Goal: Transaction & Acquisition: Purchase product/service

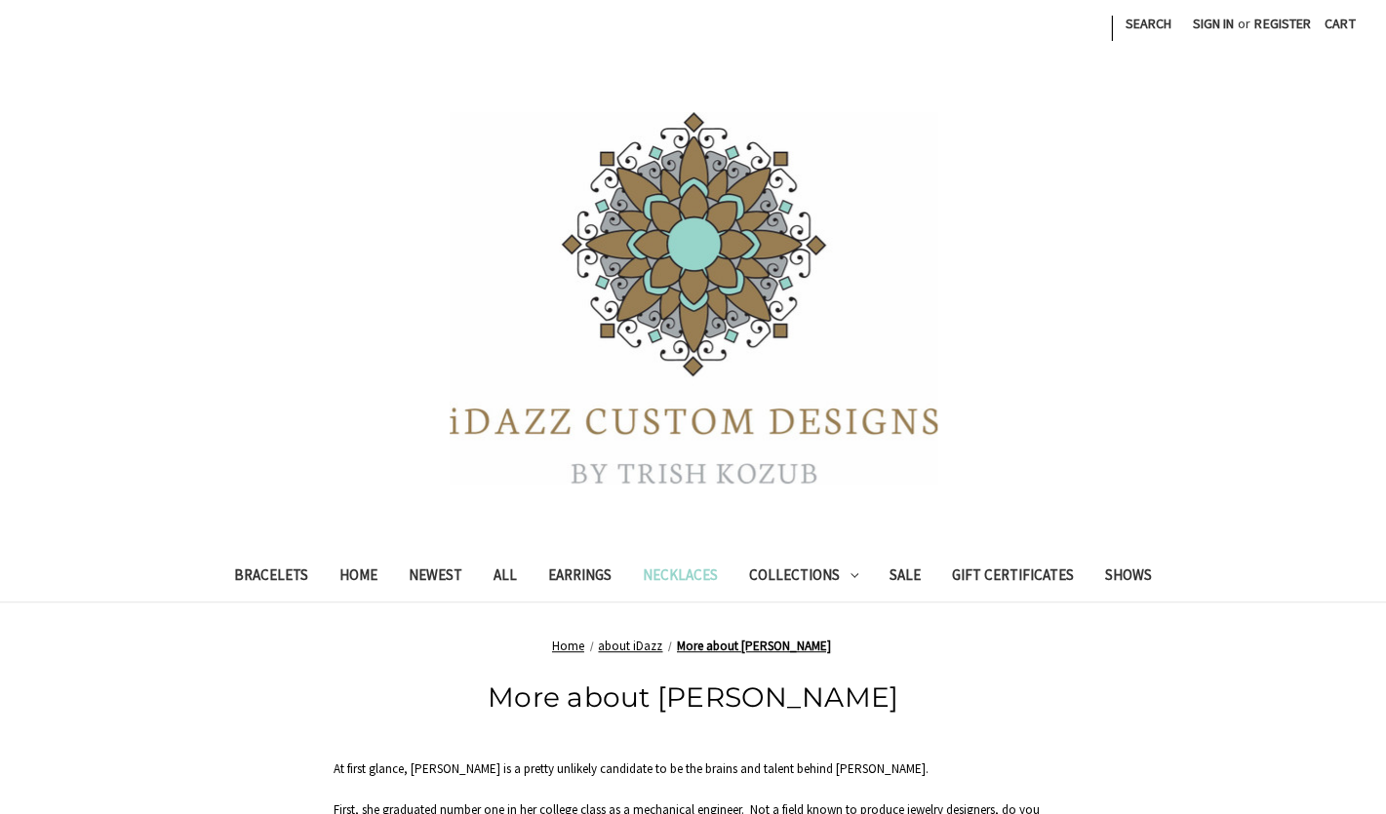
click at [690, 575] on link "Necklaces" at bounding box center [680, 578] width 106 height 48
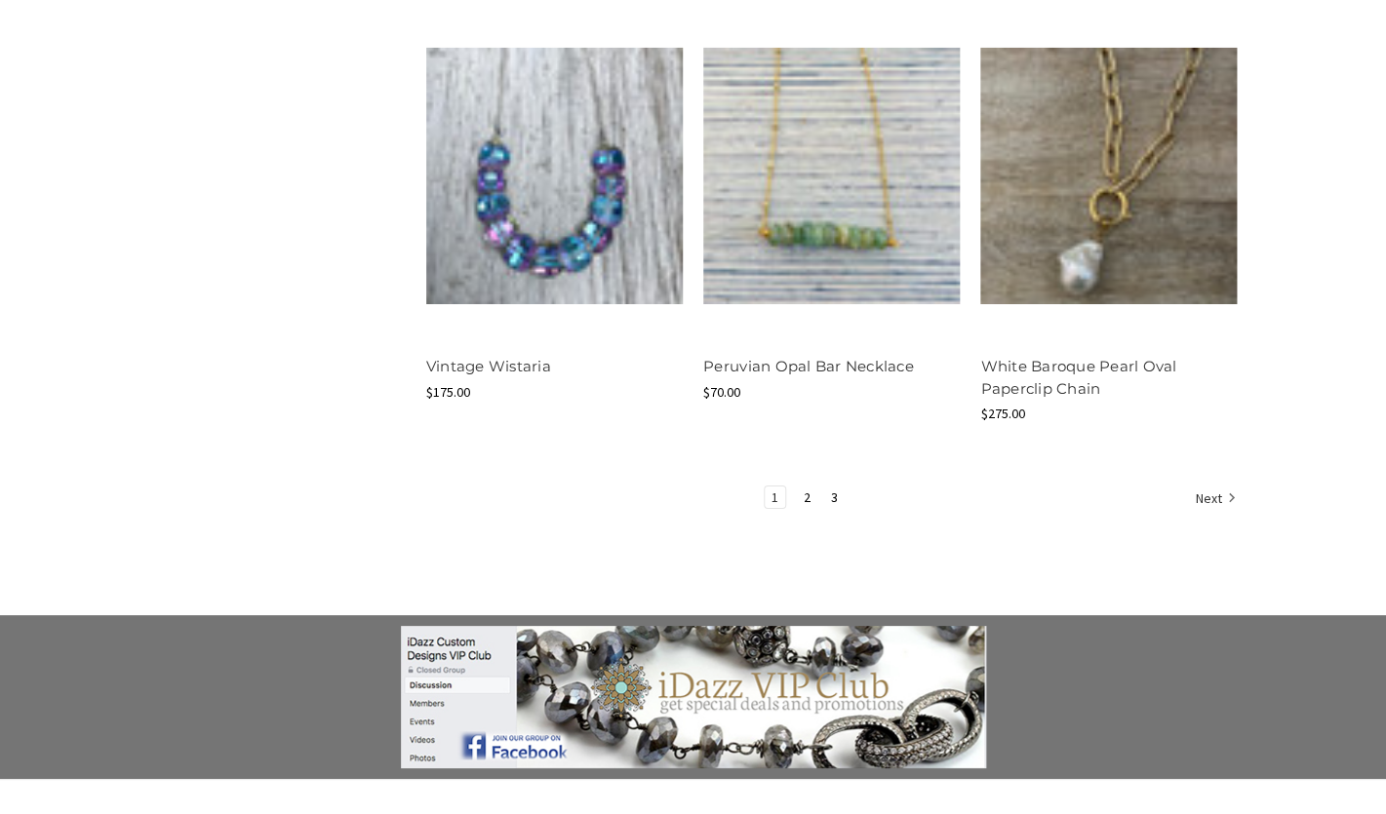
scroll to position [2559, 0]
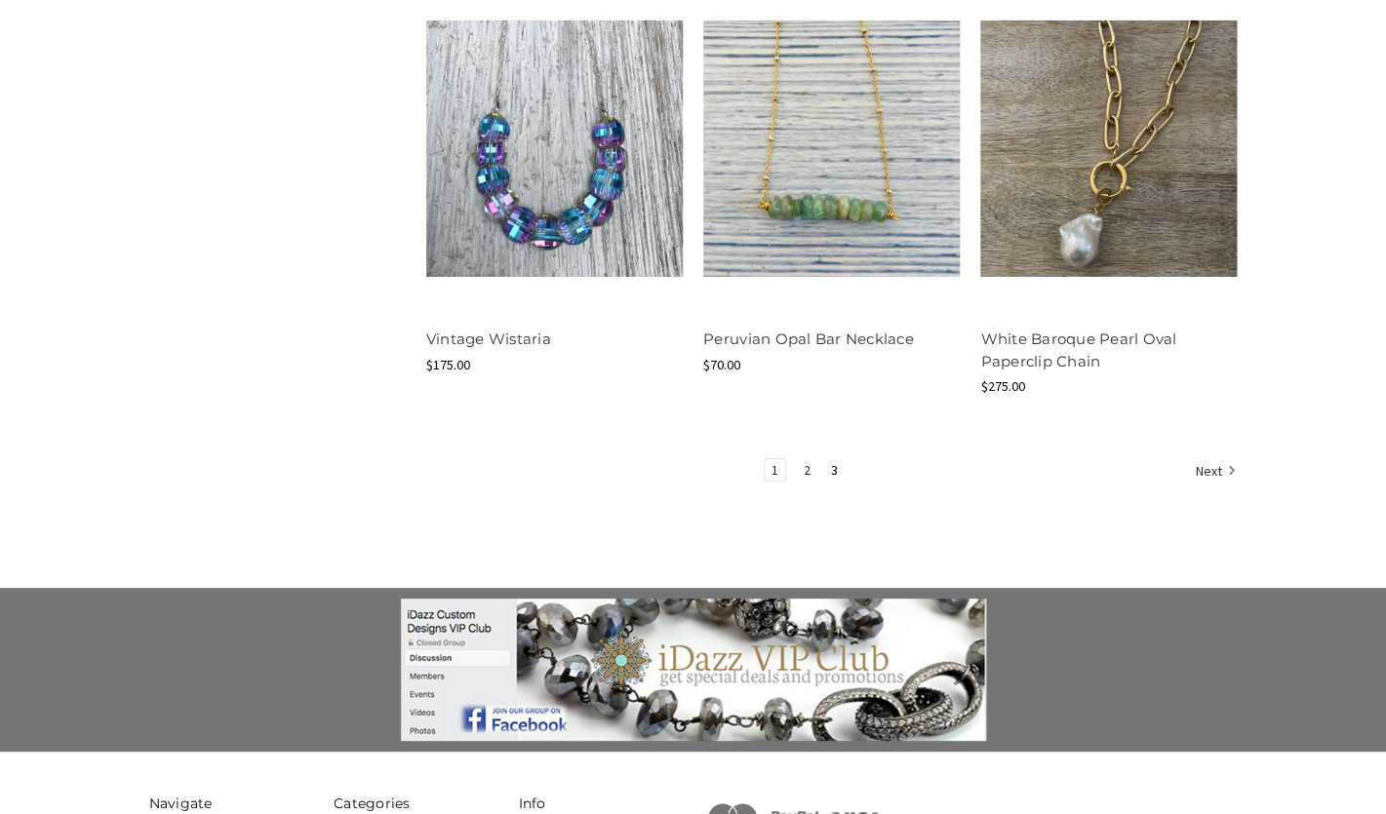
click at [801, 474] on link "2" at bounding box center [807, 469] width 20 height 21
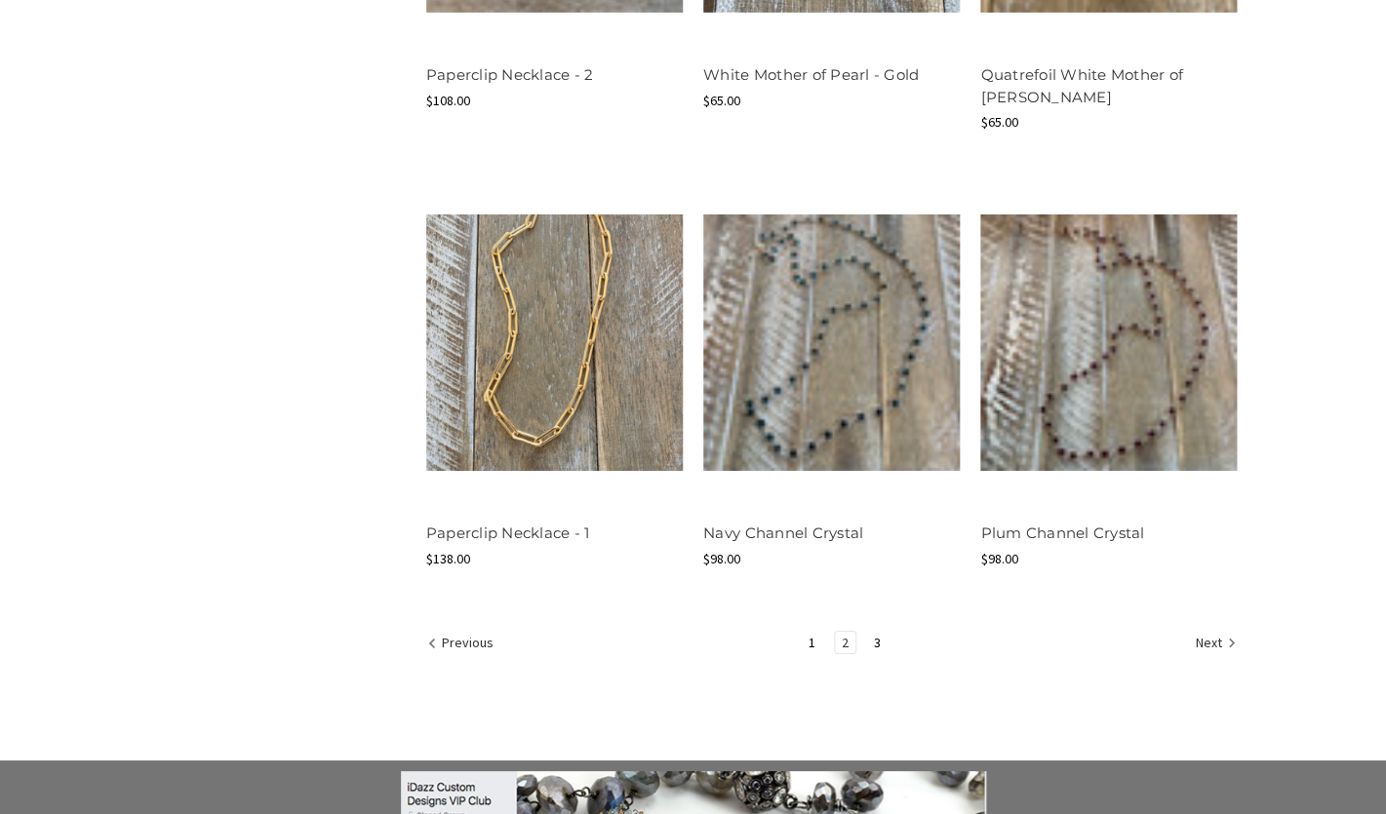
scroll to position [2355, 0]
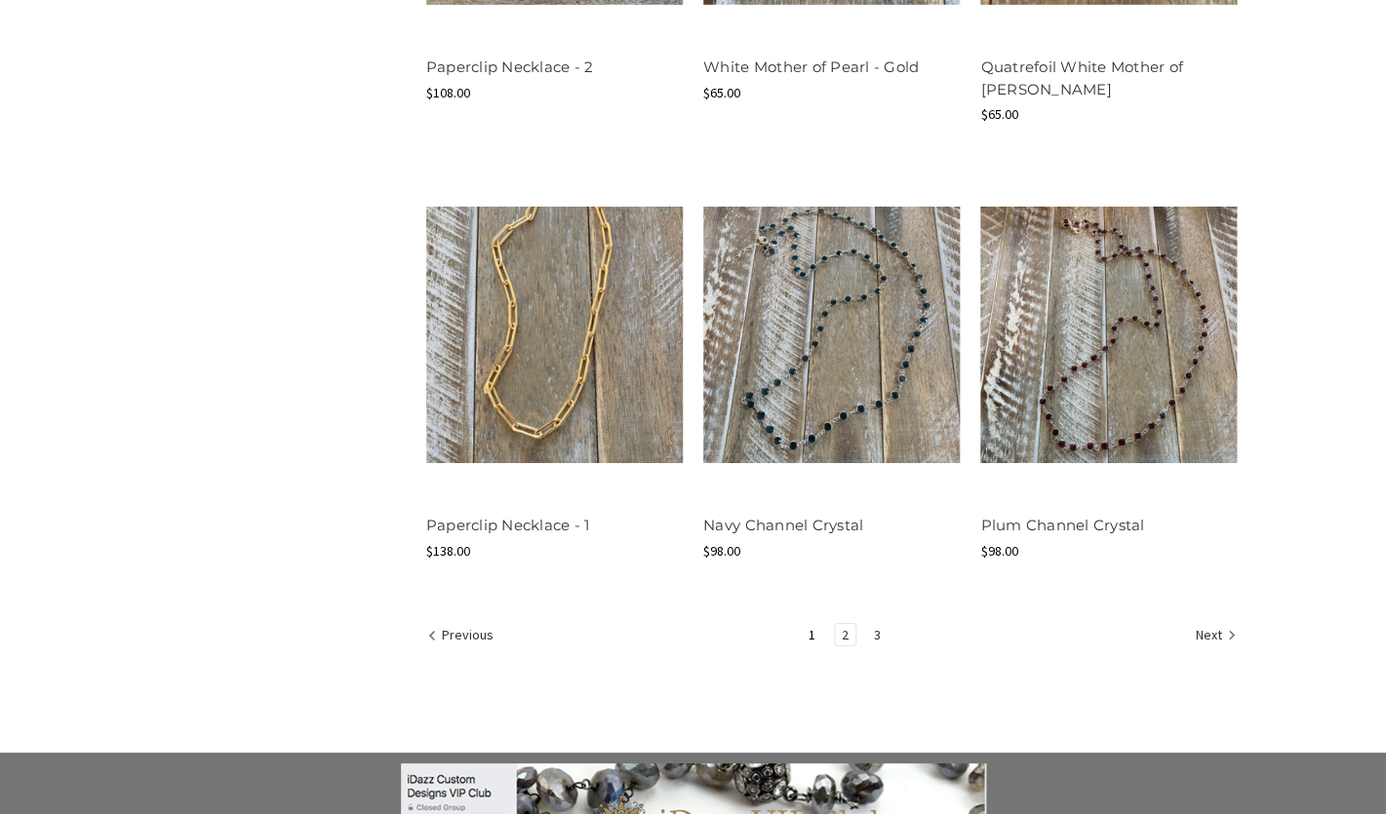
click at [874, 636] on link "3" at bounding box center [877, 634] width 20 height 21
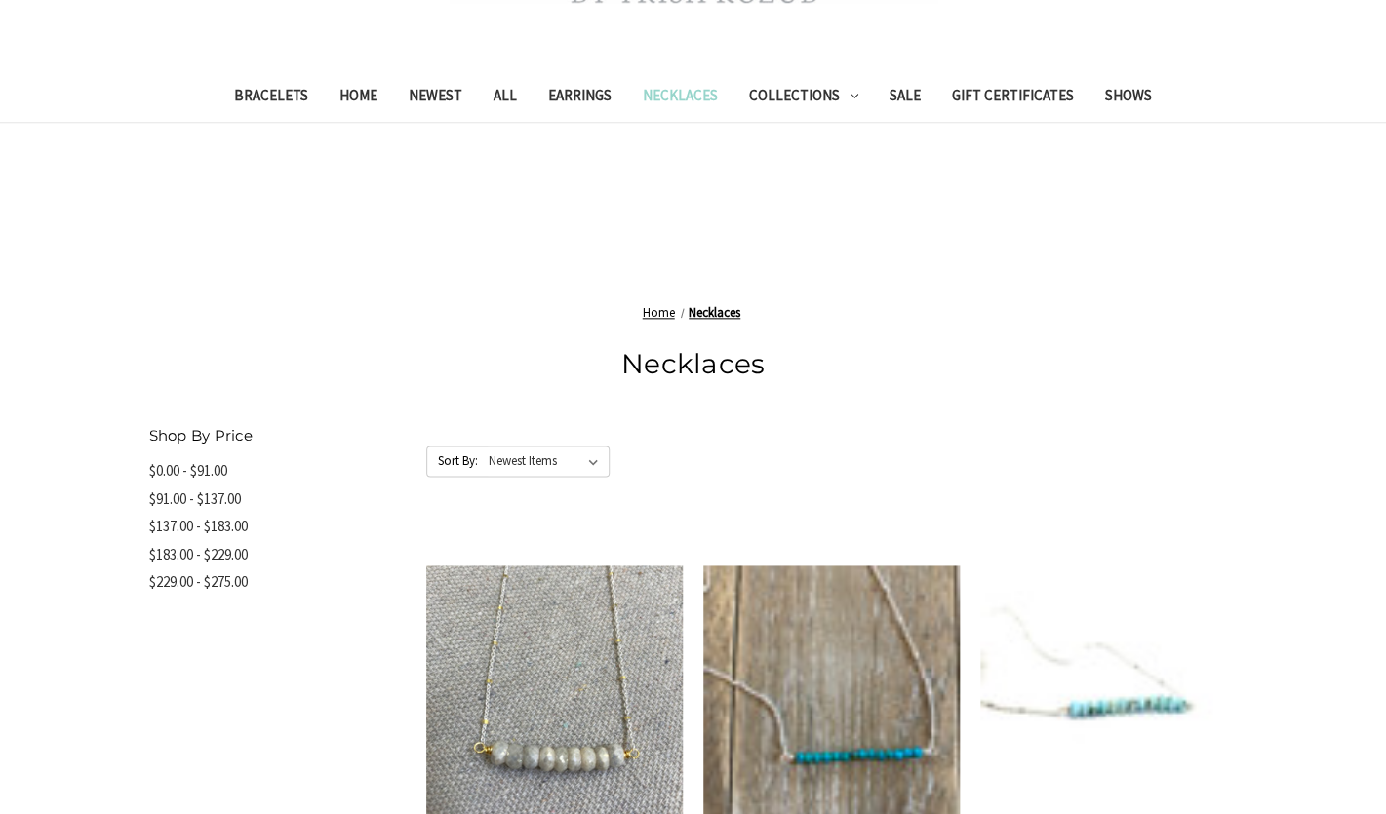
scroll to position [651, 0]
